Goal: Task Accomplishment & Management: Use online tool/utility

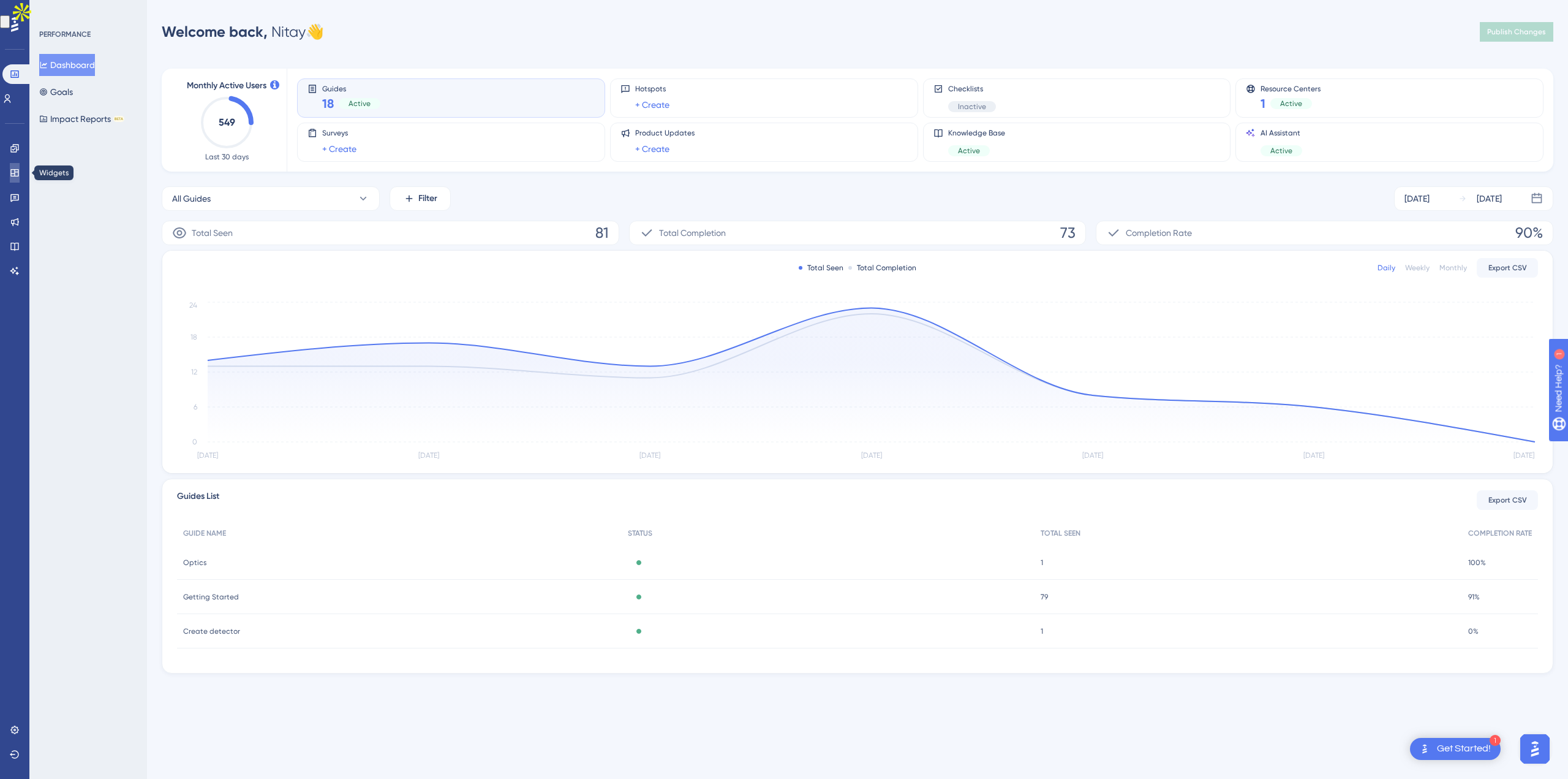
click at [19, 172] on icon at bounding box center [15, 173] width 10 height 10
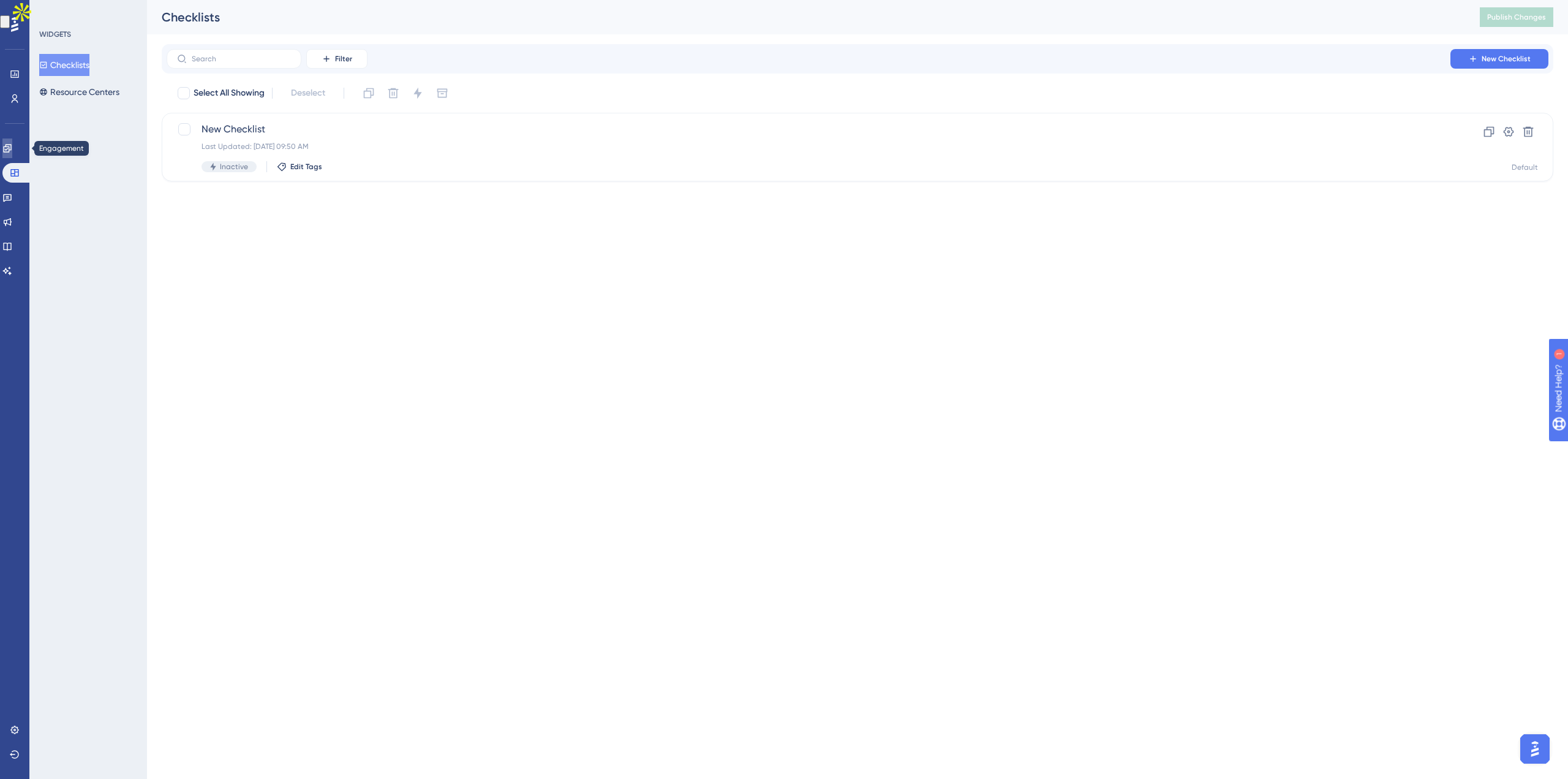
click at [12, 150] on link at bounding box center [7, 148] width 10 height 20
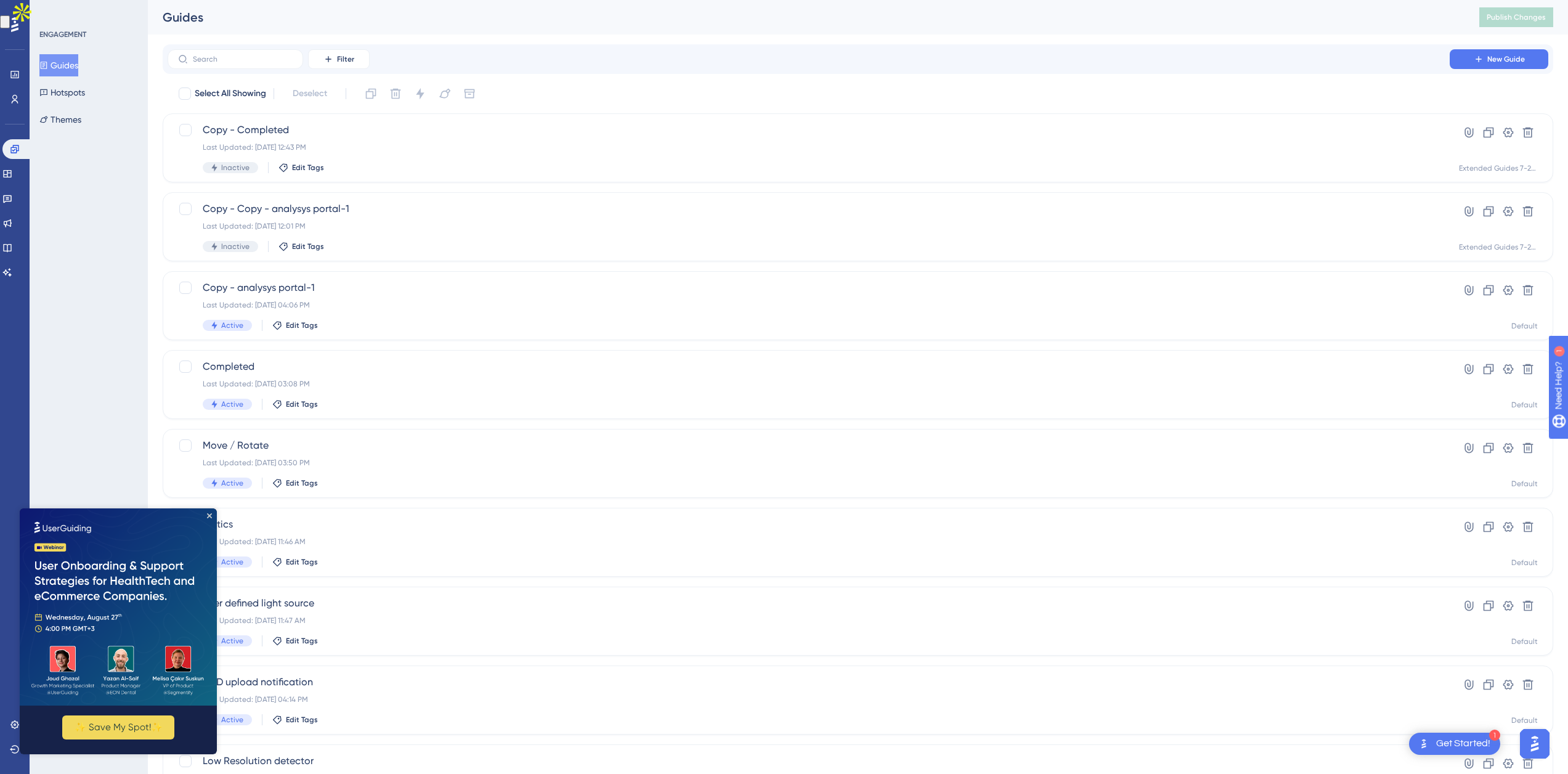
click at [207, 514] on img at bounding box center [118, 606] width 197 height 197
click at [15, 78] on icon at bounding box center [14, 74] width 8 height 7
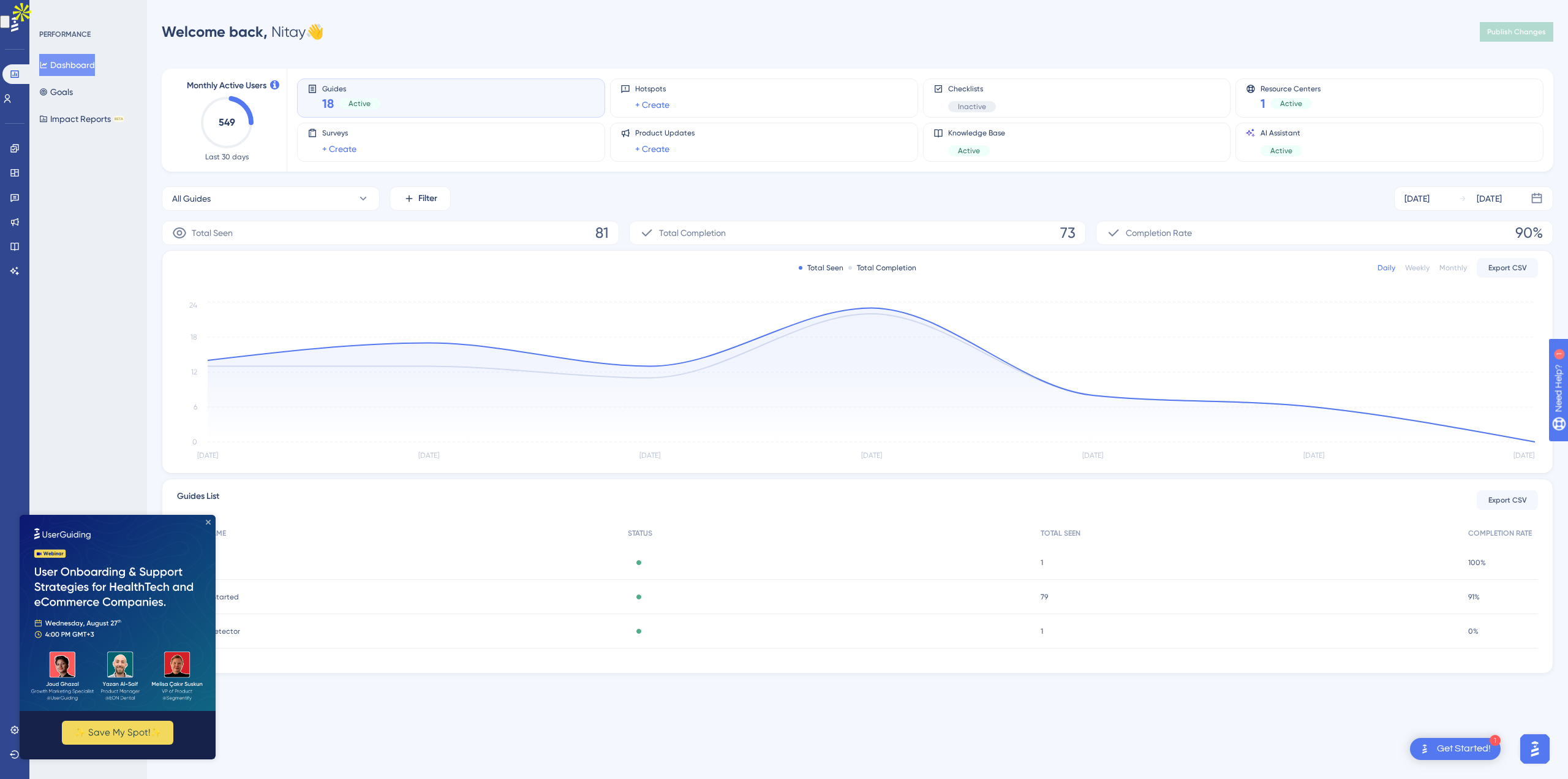
click at [210, 520] on icon "Close Preview" at bounding box center [208, 522] width 5 height 5
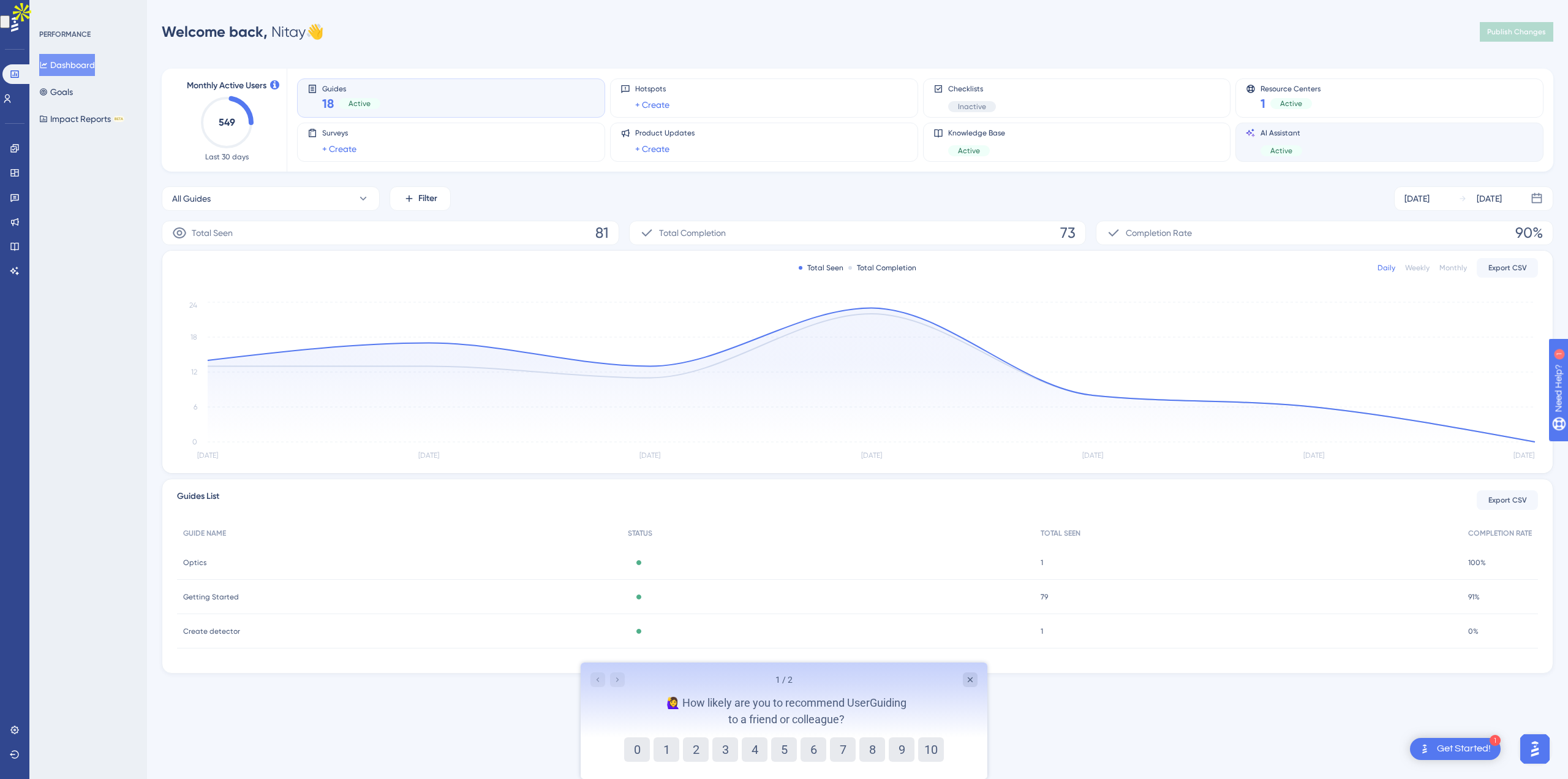
click at [1419, 132] on div "AI Assistant Active" at bounding box center [1388, 142] width 287 height 28
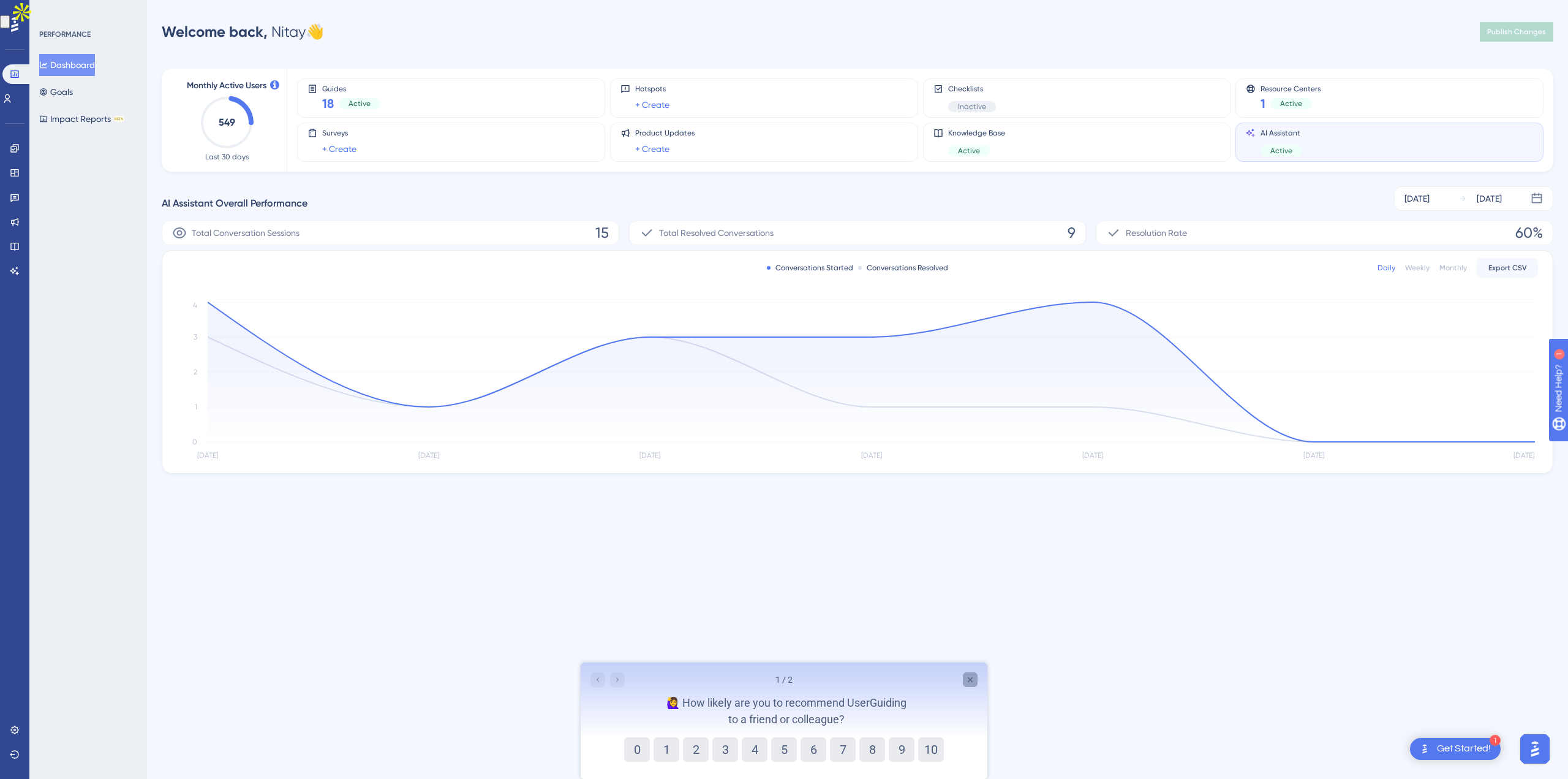
click at [969, 679] on icon "Close survey" at bounding box center [970, 680] width 10 height 10
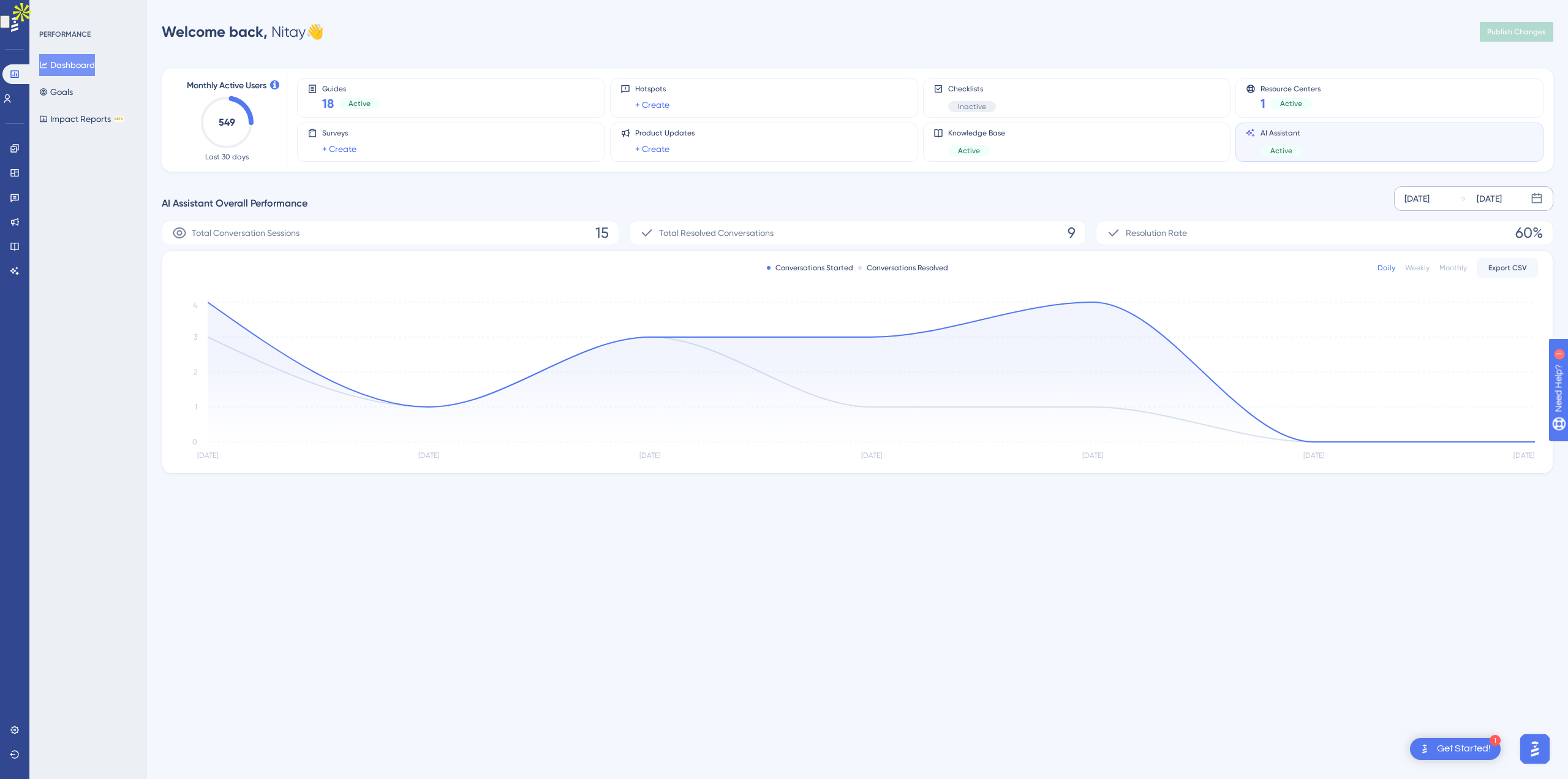
click at [1452, 206] on div "[DATE] [DATE]" at bounding box center [1474, 198] width 159 height 25
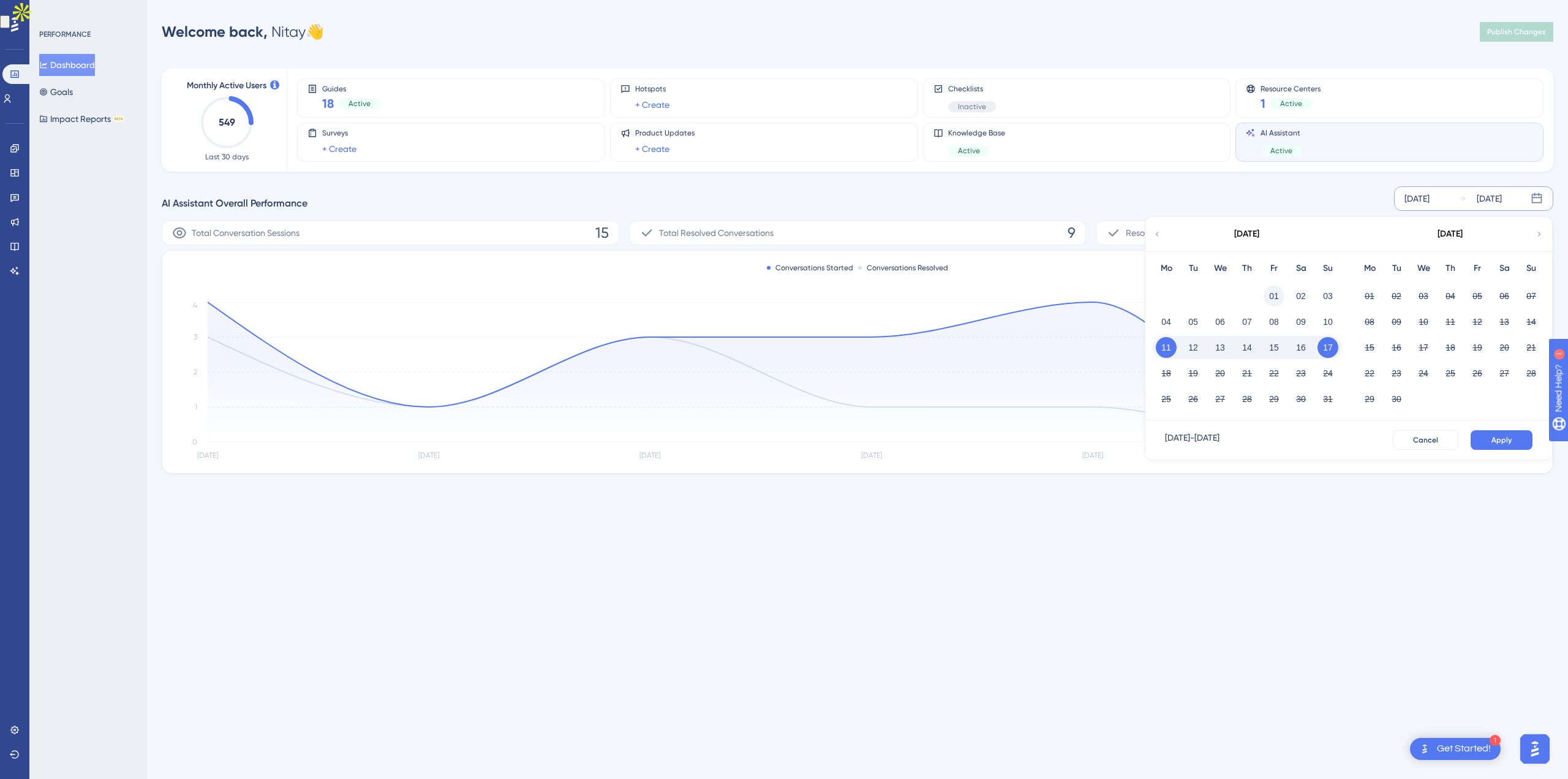
click at [1274, 293] on button "01" at bounding box center [1273, 295] width 21 height 21
click at [1498, 438] on span "Apply" at bounding box center [1501, 440] width 20 height 10
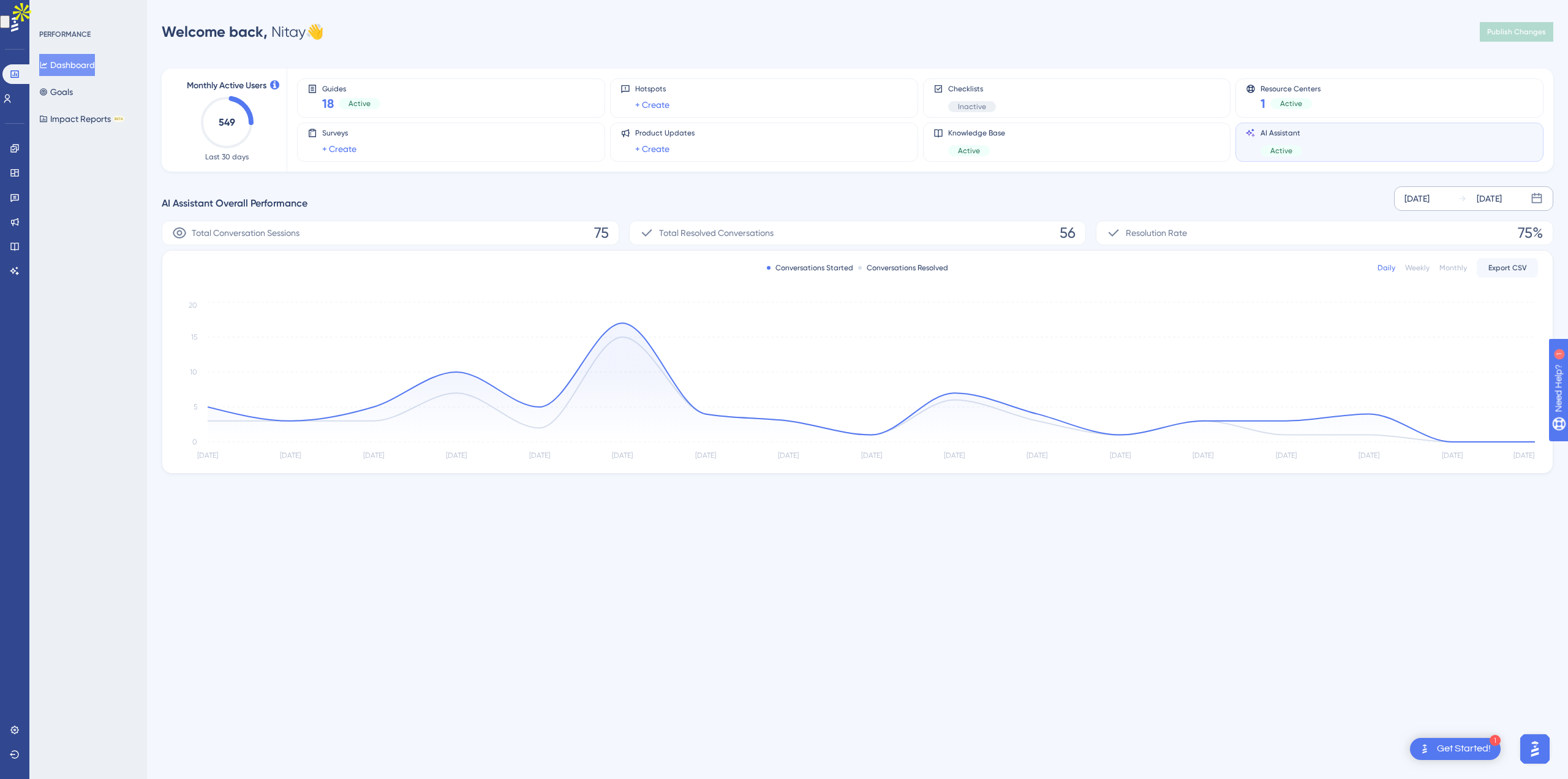
click at [1420, 268] on div "Weekly" at bounding box center [1417, 268] width 25 height 10
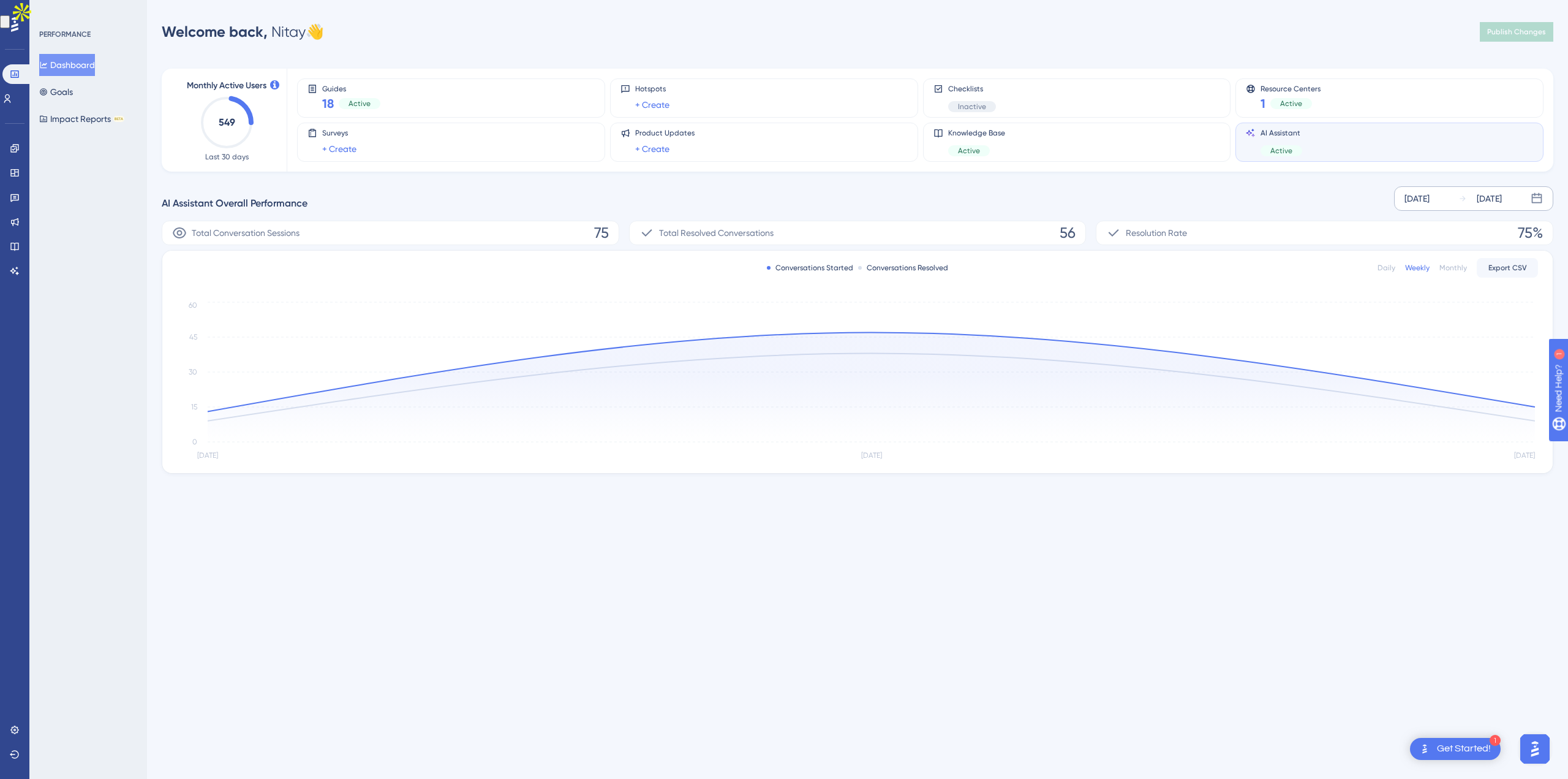
click at [1393, 271] on div "Daily" at bounding box center [1386, 268] width 18 height 10
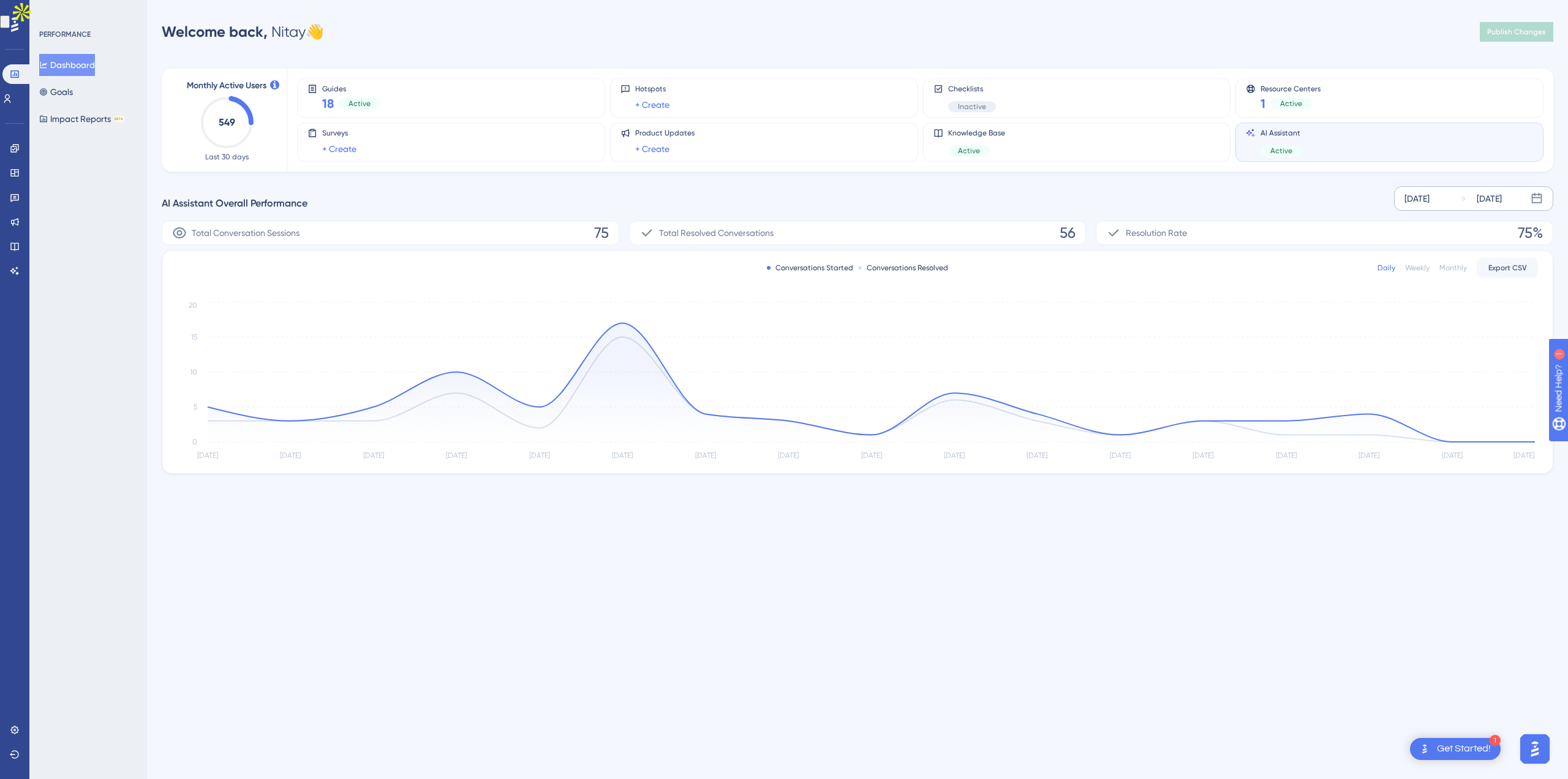
click at [781, 231] on div "Total Resolved Conversations 56" at bounding box center [857, 233] width 458 height 25
click at [10, 177] on icon at bounding box center [15, 173] width 10 height 10
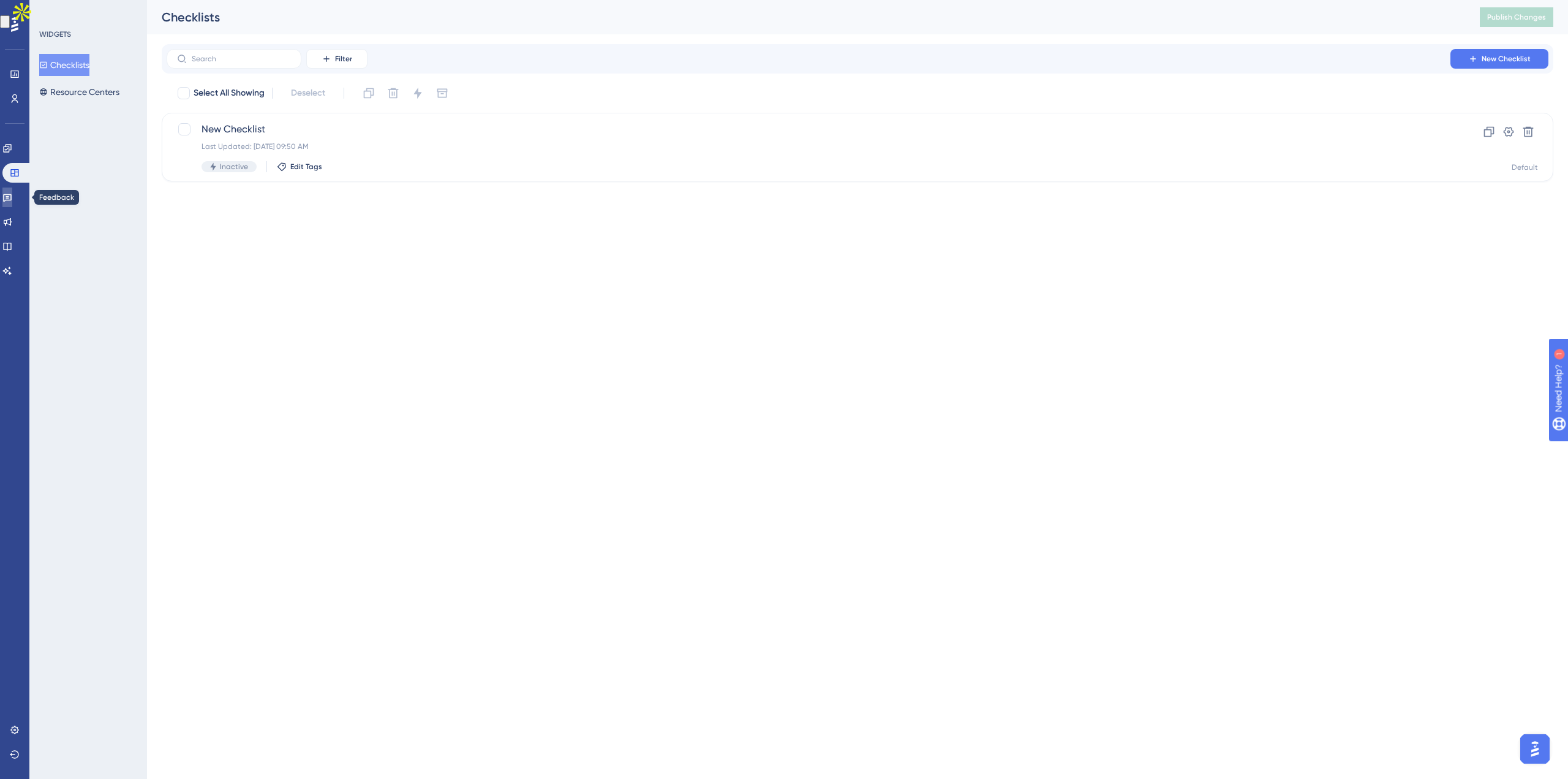
click at [12, 199] on icon at bounding box center [7, 198] width 10 height 10
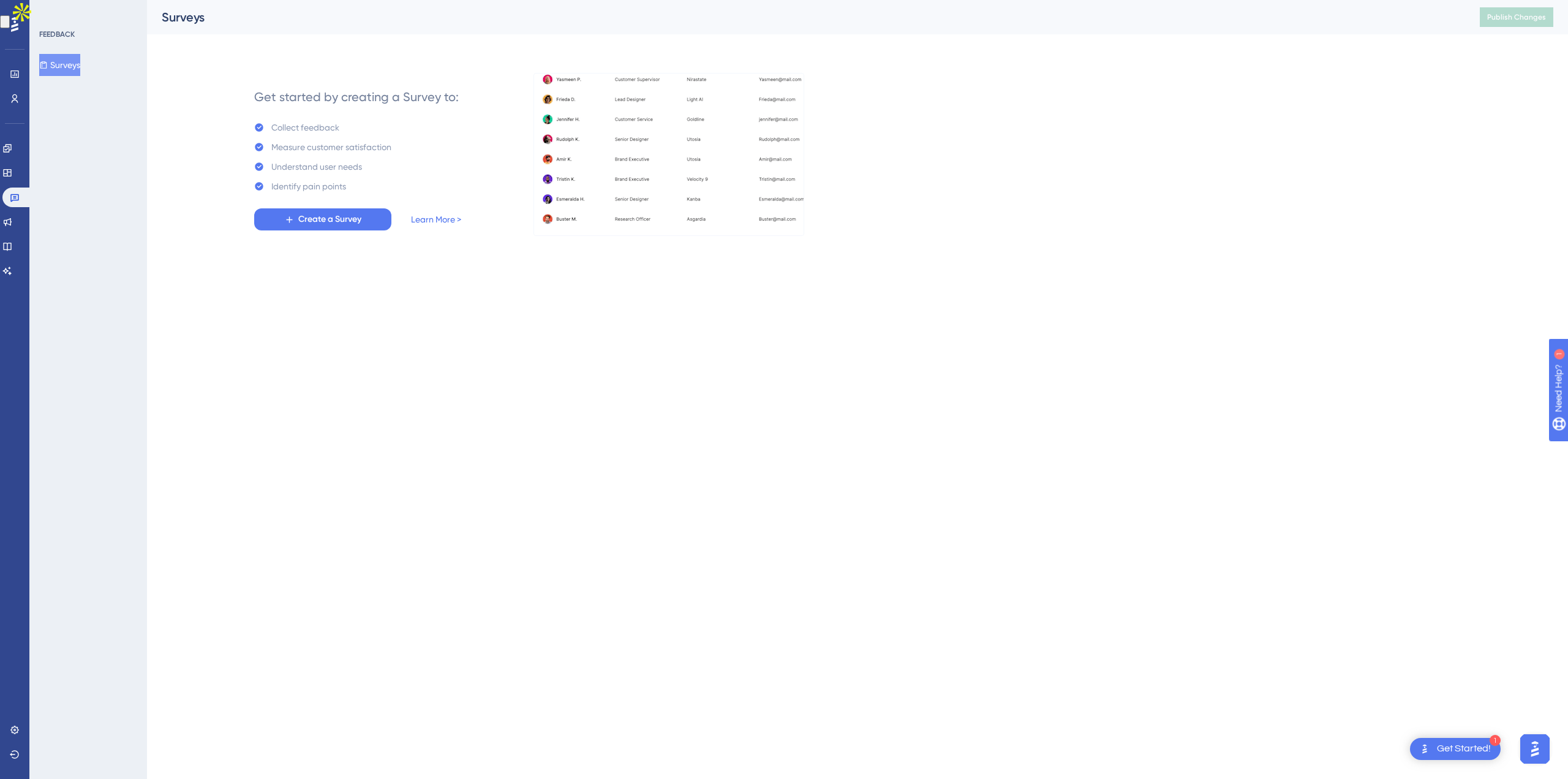
click at [11, 234] on div "Engagement Widgets Feedback Product Updates Knowledge Base AI Assistant" at bounding box center [14, 209] width 25 height 142
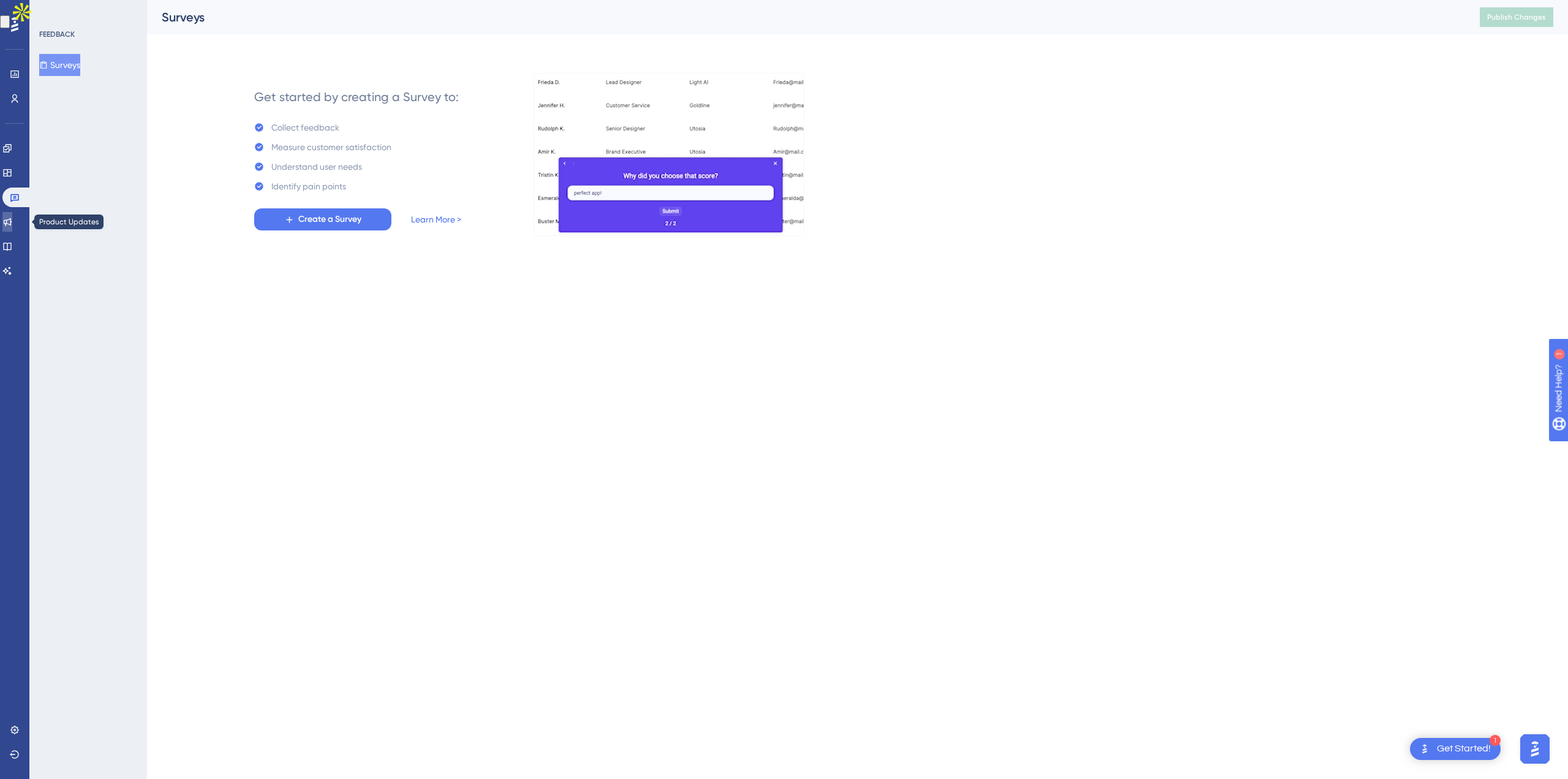
click at [11, 225] on icon at bounding box center [7, 222] width 10 height 10
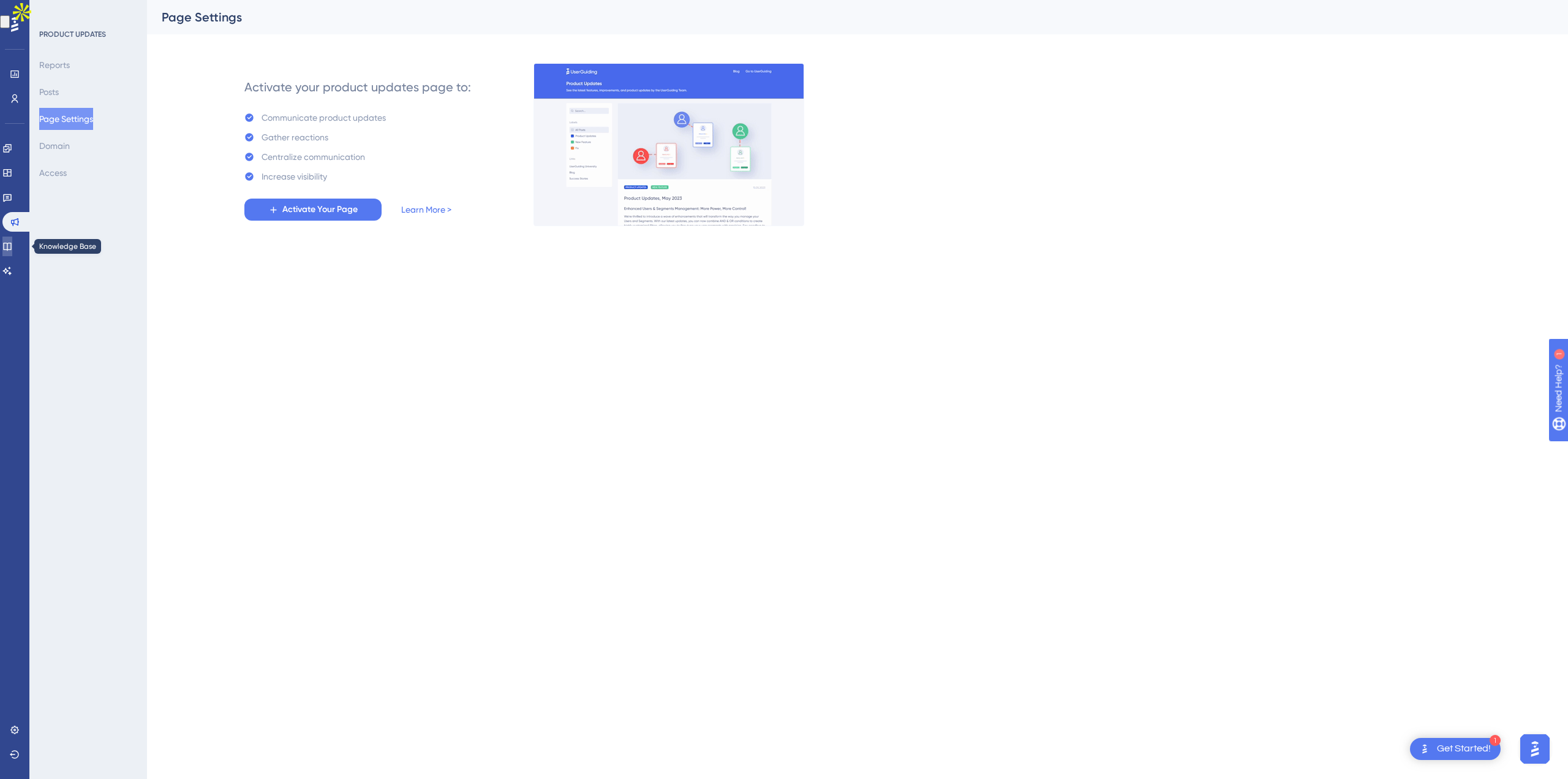
click at [12, 239] on link at bounding box center [7, 246] width 10 height 20
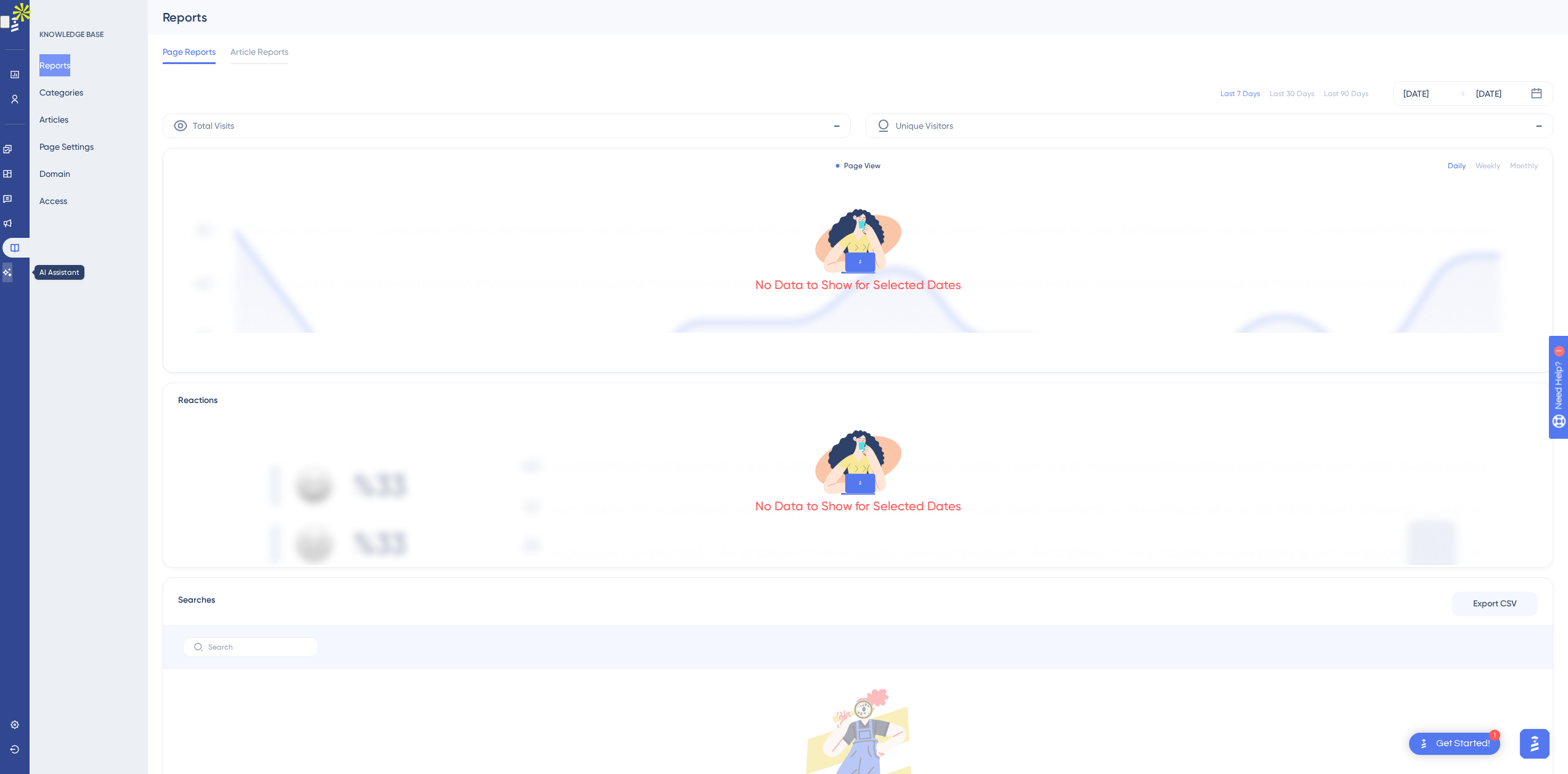
click at [12, 276] on icon at bounding box center [7, 273] width 10 height 10
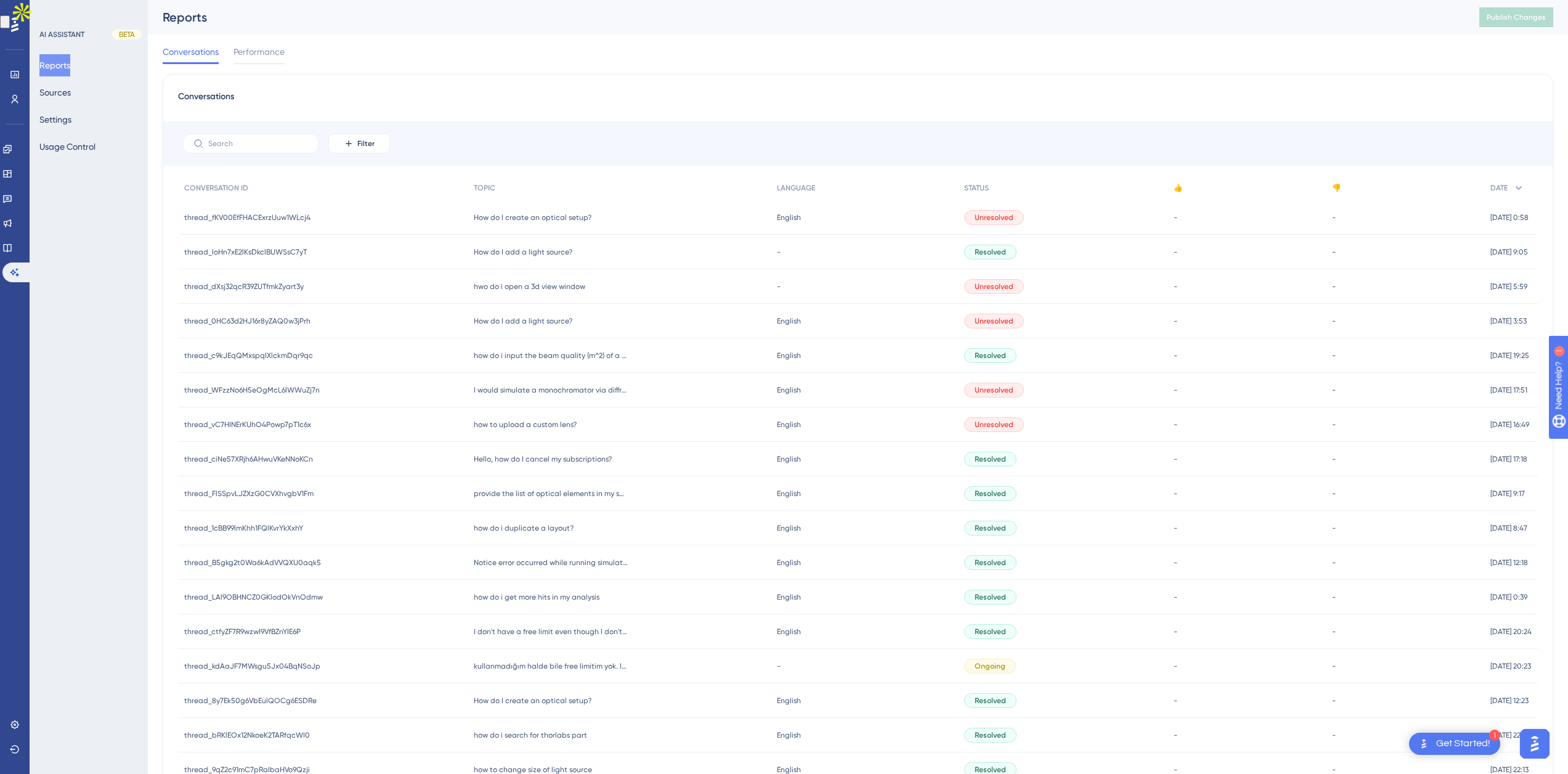
click at [474, 222] on span "How do I create an optical setup?" at bounding box center [532, 218] width 118 height 10
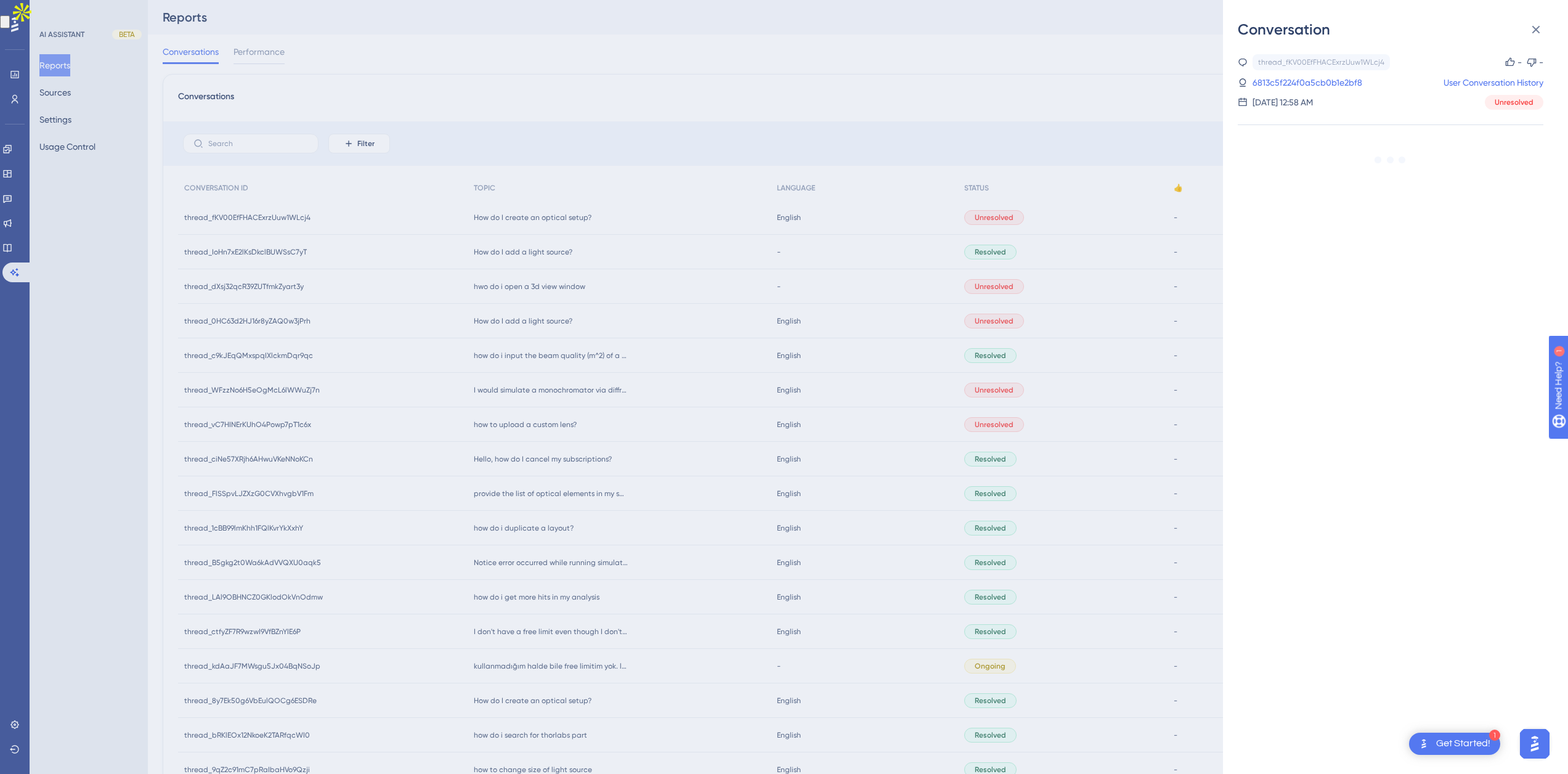
click at [322, 226] on div "Conversation thread_fKV00EfFHACExrzUuw1WLcj4 Copy - - 6813c5f224f0a5cb0b1e2bf8 …" at bounding box center [784, 387] width 1568 height 774
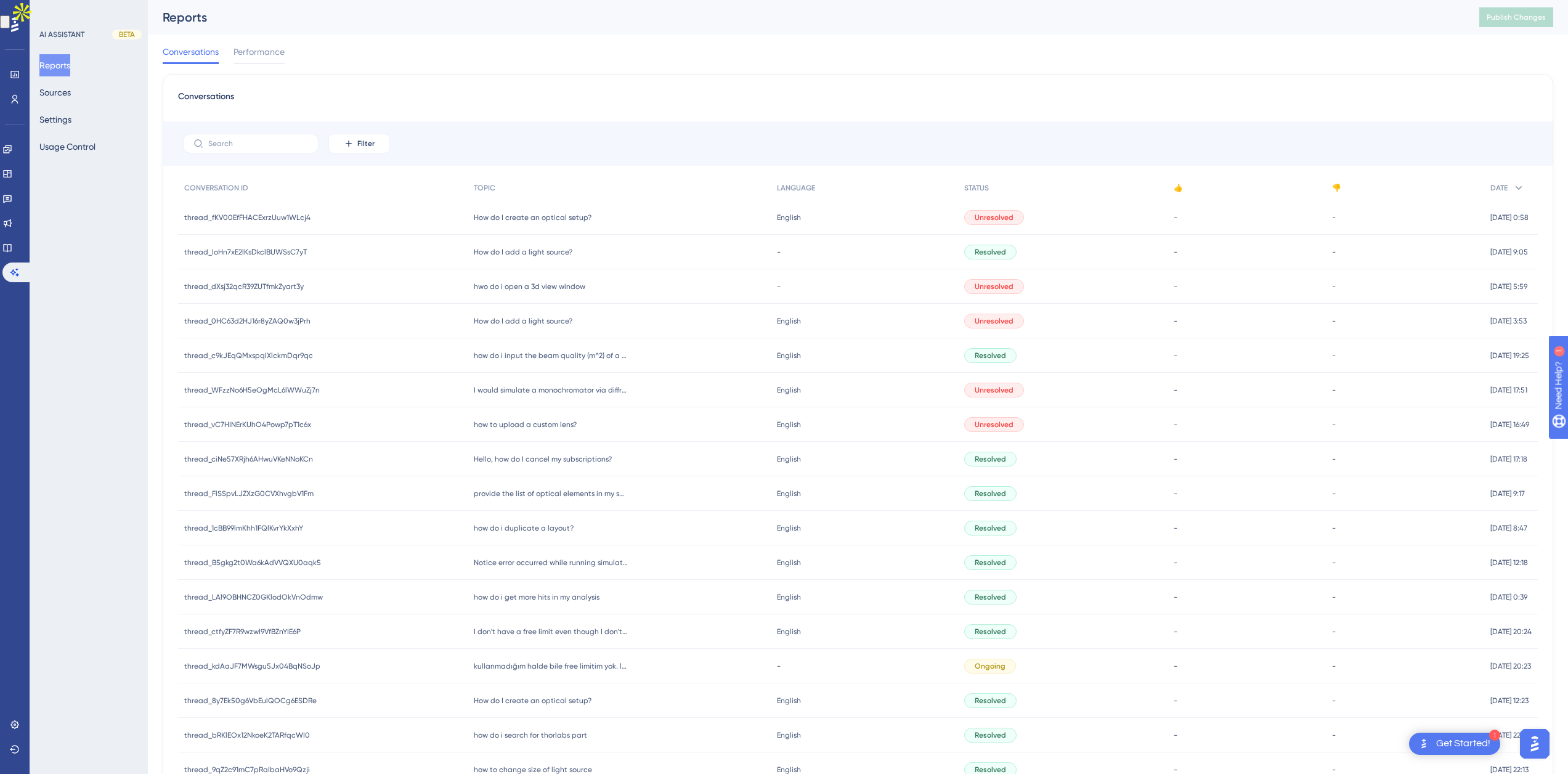
click at [237, 224] on div "thread_fKV00EfFHACExrzUuw1WLcj4 thread_fKV00EfFHACExrzUuw1WLcj4" at bounding box center [323, 217] width 290 height 35
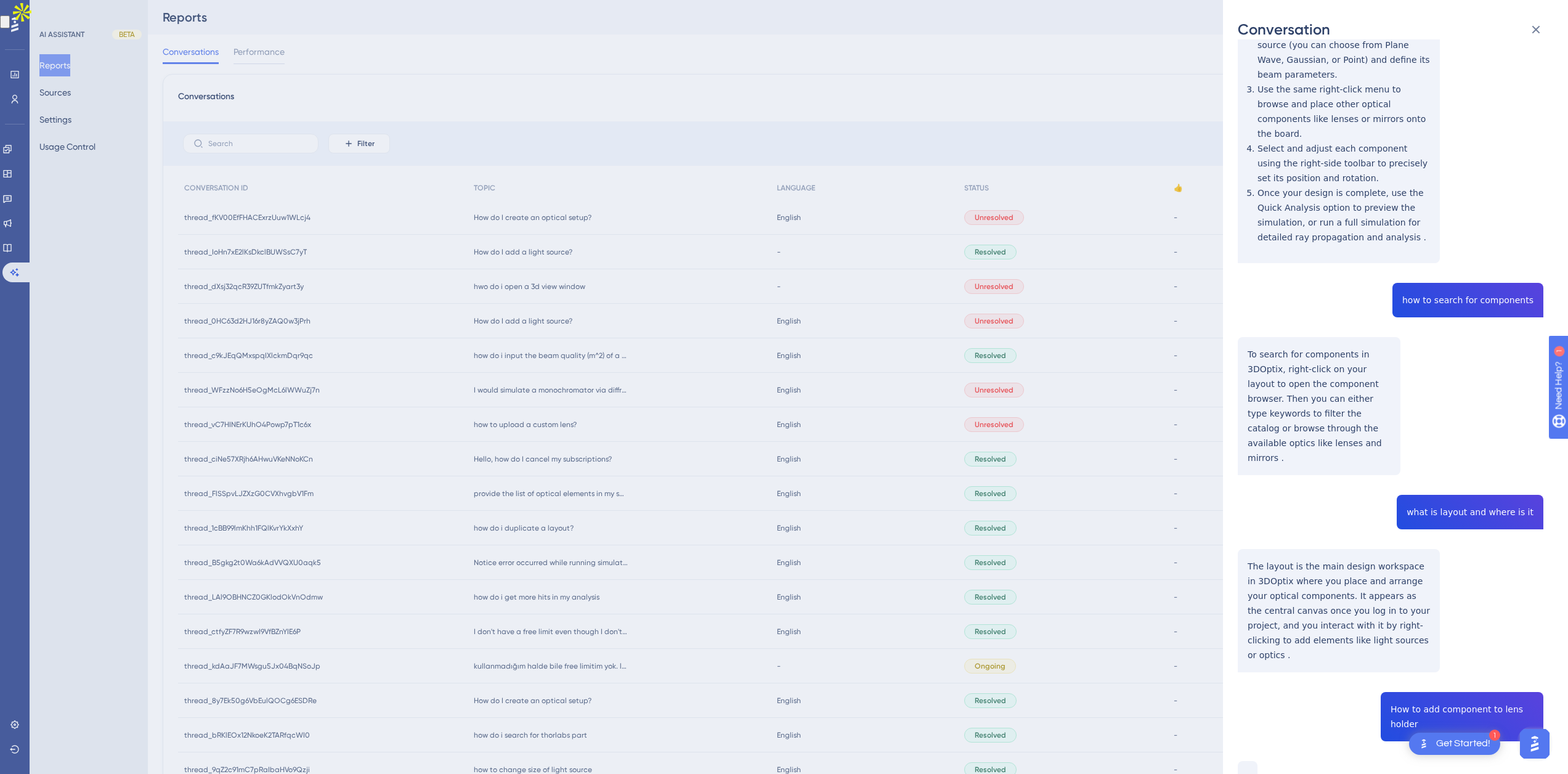
scroll to position [349, 0]
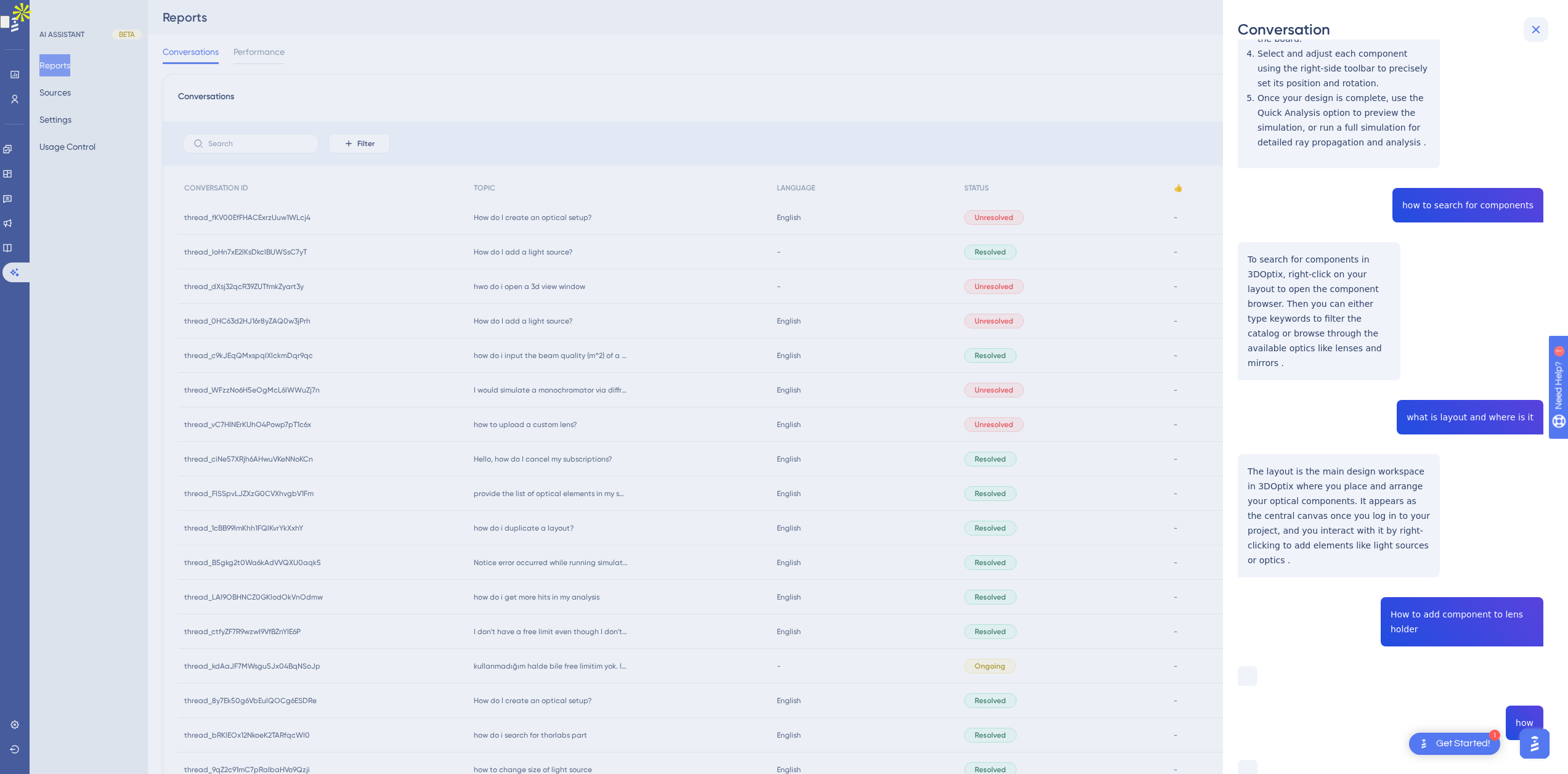
click at [1538, 39] on button at bounding box center [1535, 29] width 25 height 25
